Goal: Check status: Check status

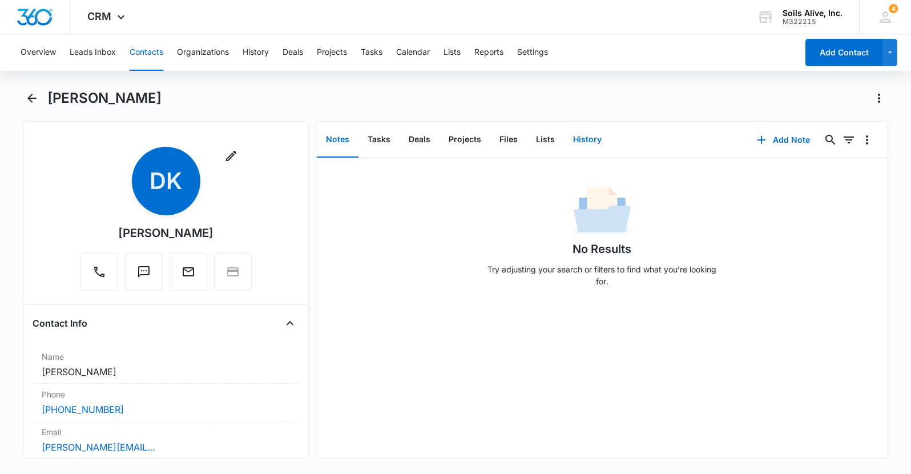
click at [593, 143] on button "History" at bounding box center [587, 139] width 47 height 35
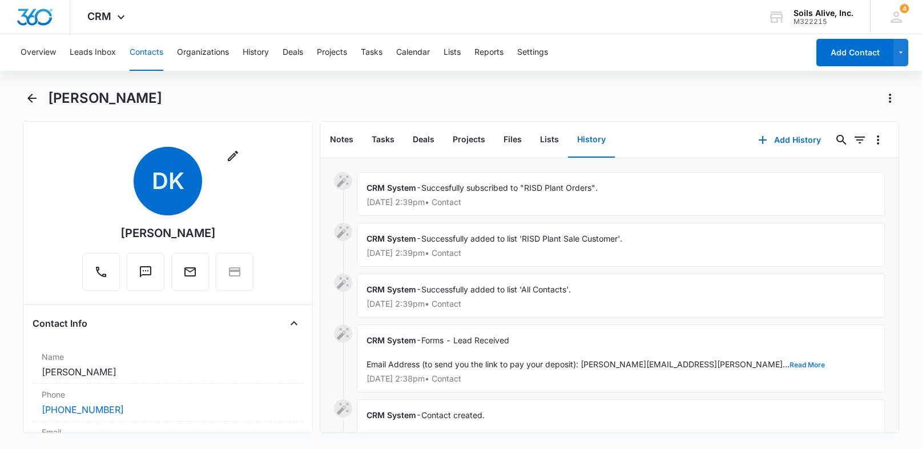
click at [789, 365] on button "Read More" at bounding box center [806, 364] width 35 height 7
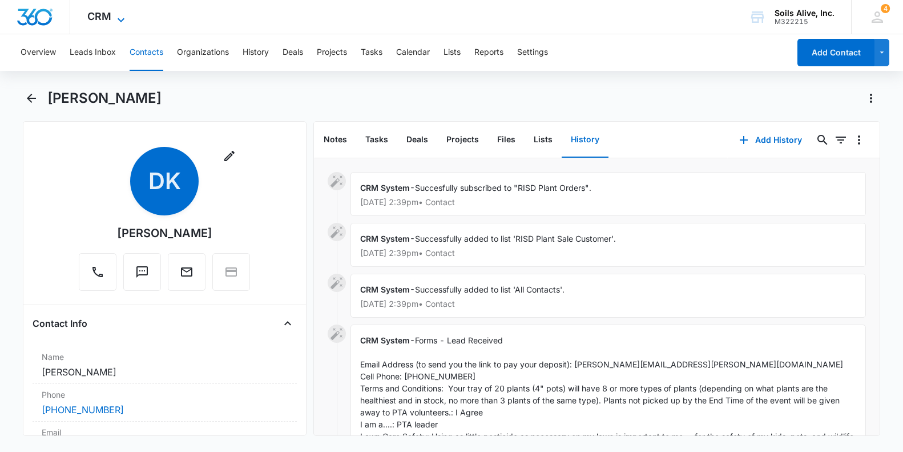
click at [115, 17] on icon at bounding box center [121, 20] width 14 height 14
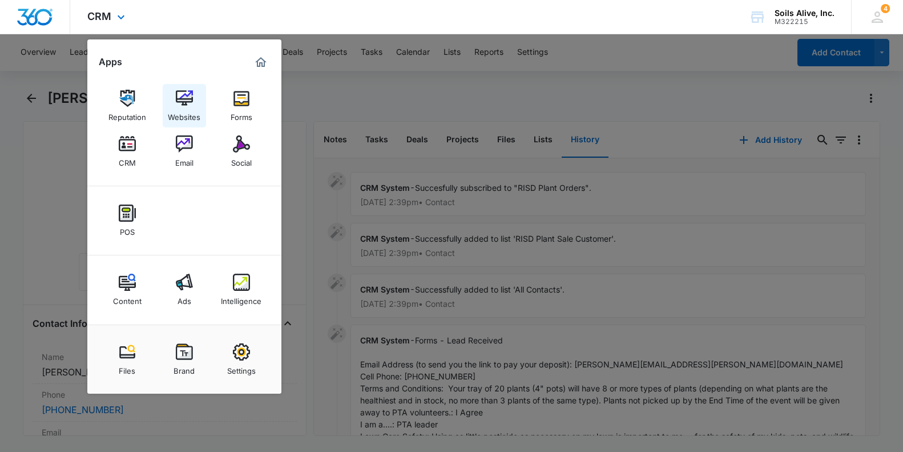
click at [182, 97] on img at bounding box center [184, 98] width 17 height 17
